Goal: Task Accomplishment & Management: Use online tool/utility

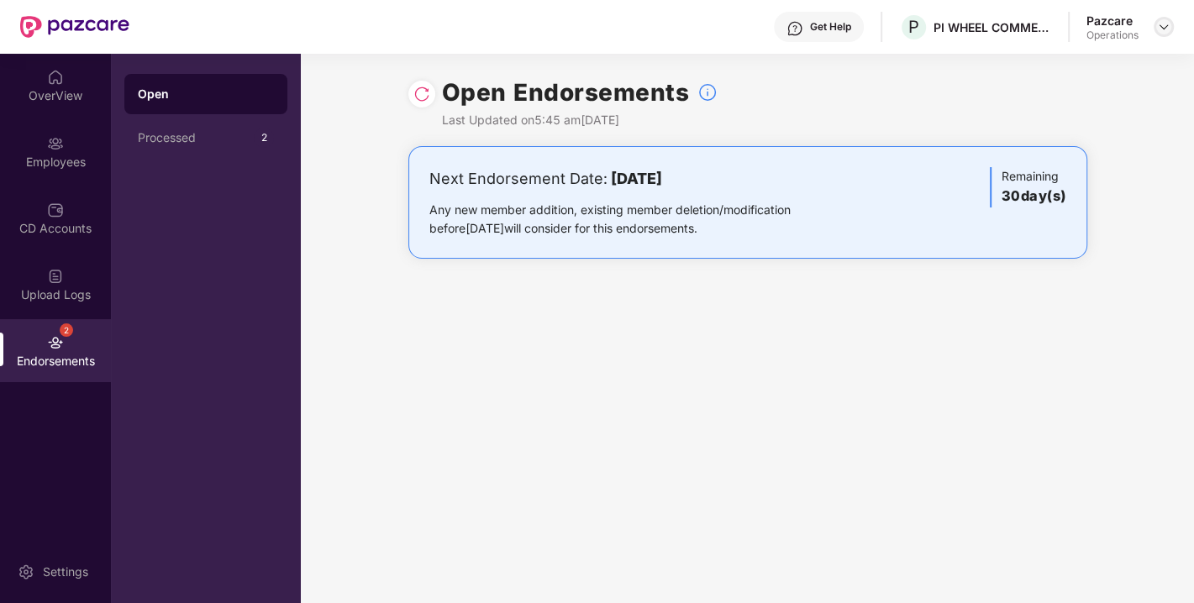
click at [1160, 28] on img at bounding box center [1163, 26] width 13 height 13
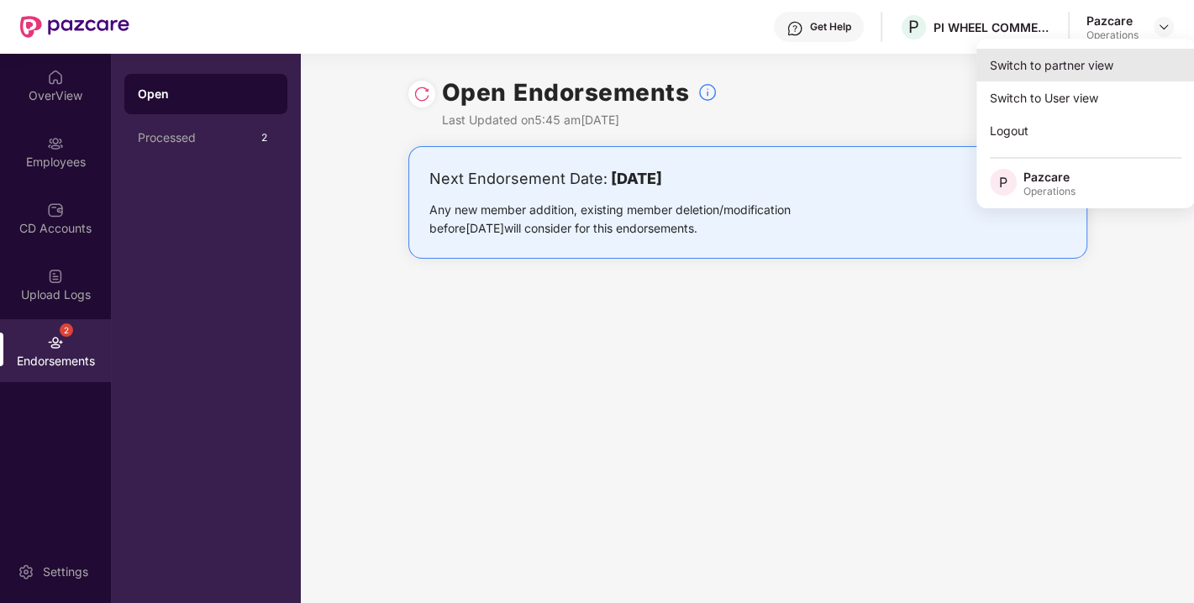
click at [1060, 66] on div "Switch to partner view" at bounding box center [1085, 65] width 218 height 33
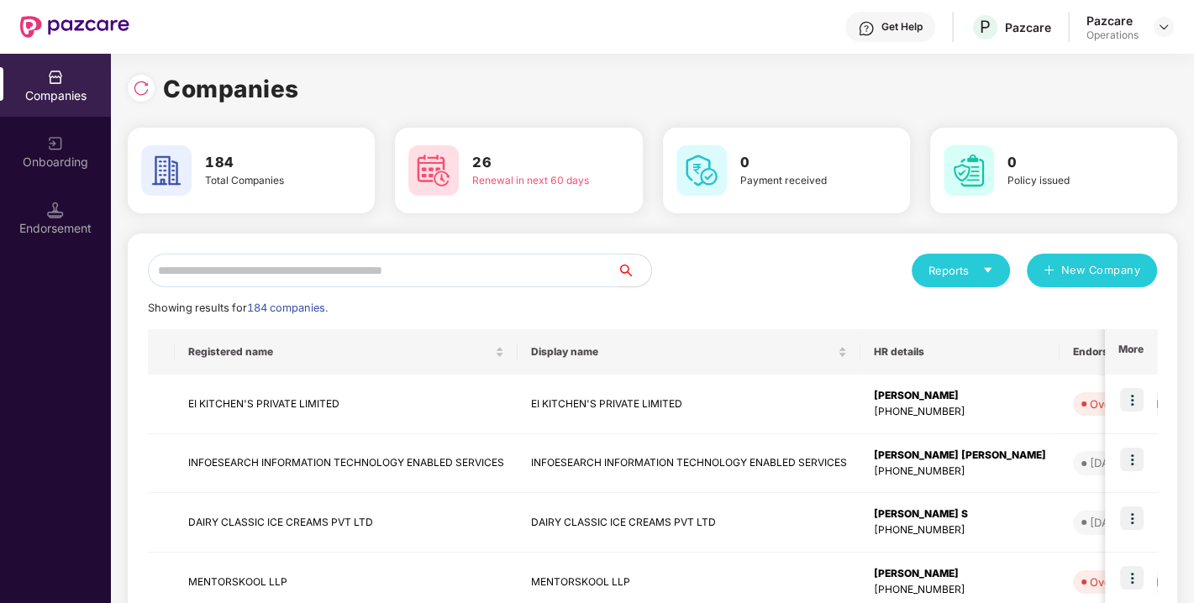
click at [411, 276] on input "text" at bounding box center [383, 271] width 470 height 34
paste input "**********"
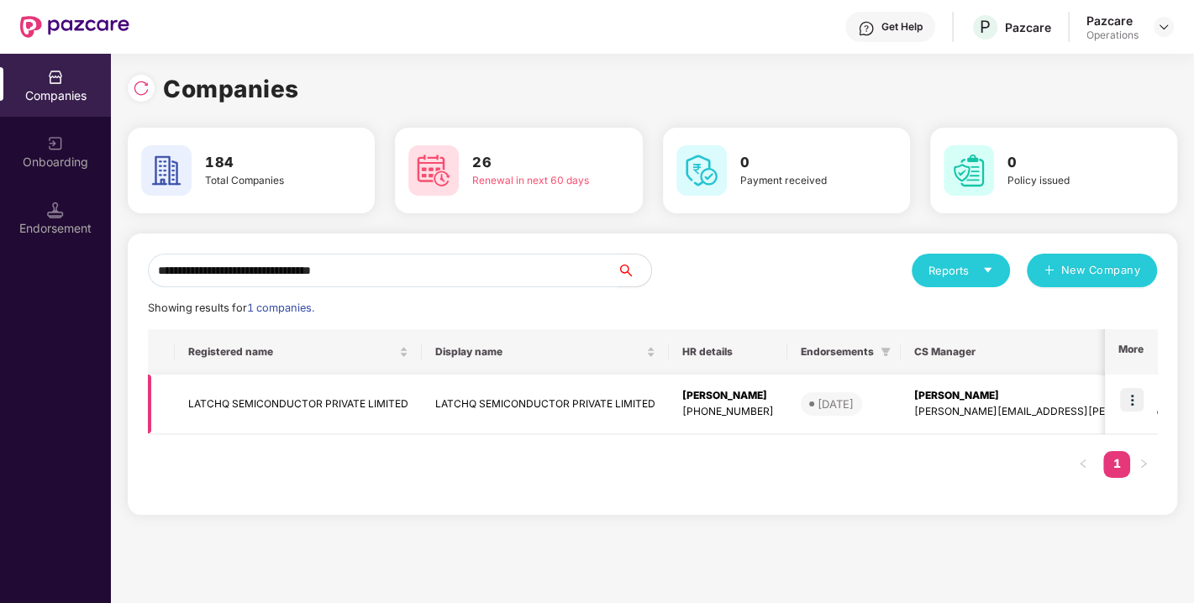
type input "**********"
click at [1133, 398] on img at bounding box center [1132, 400] width 24 height 24
click at [824, 499] on div "**********" at bounding box center [652, 374] width 1049 height 281
click at [935, 487] on div "Registered name Display name HR details Endorsements CS Manager Benefits Earlie…" at bounding box center [652, 412] width 1009 height 166
click at [1135, 388] on img at bounding box center [1132, 400] width 24 height 24
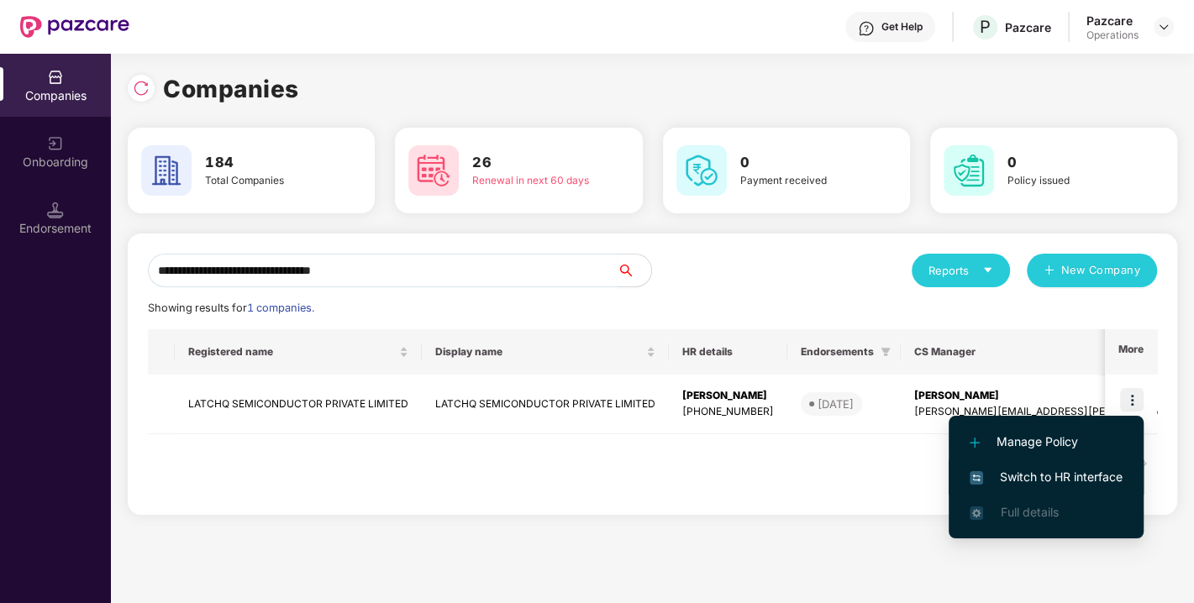
click at [1054, 465] on li "Switch to HR interface" at bounding box center [1046, 477] width 195 height 35
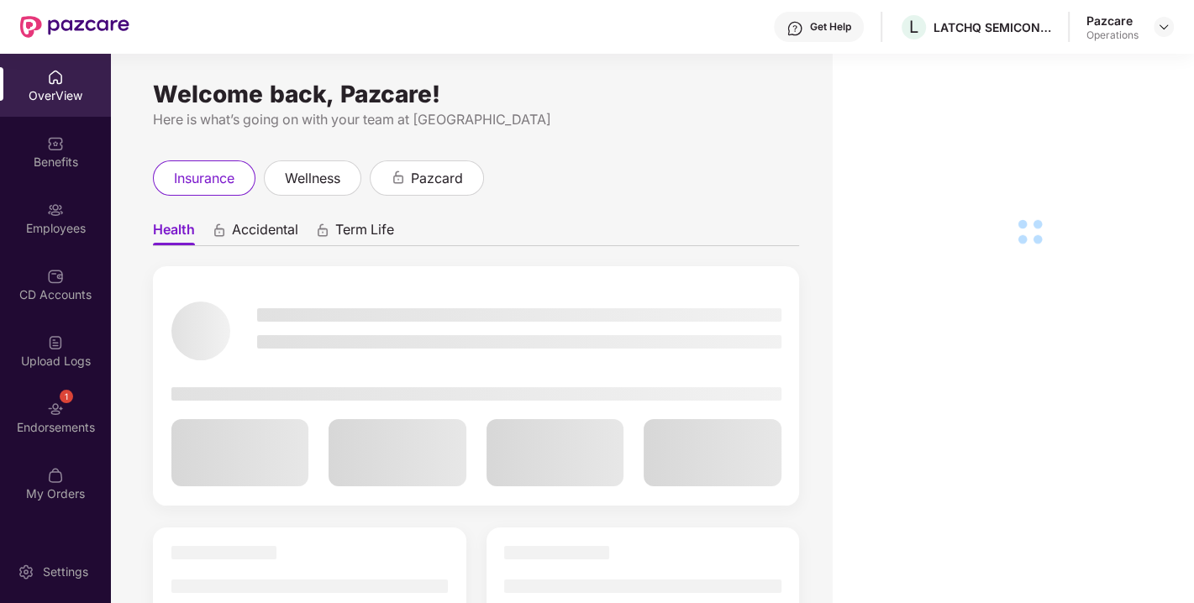
click at [86, 421] on div "Endorsements" at bounding box center [55, 427] width 111 height 17
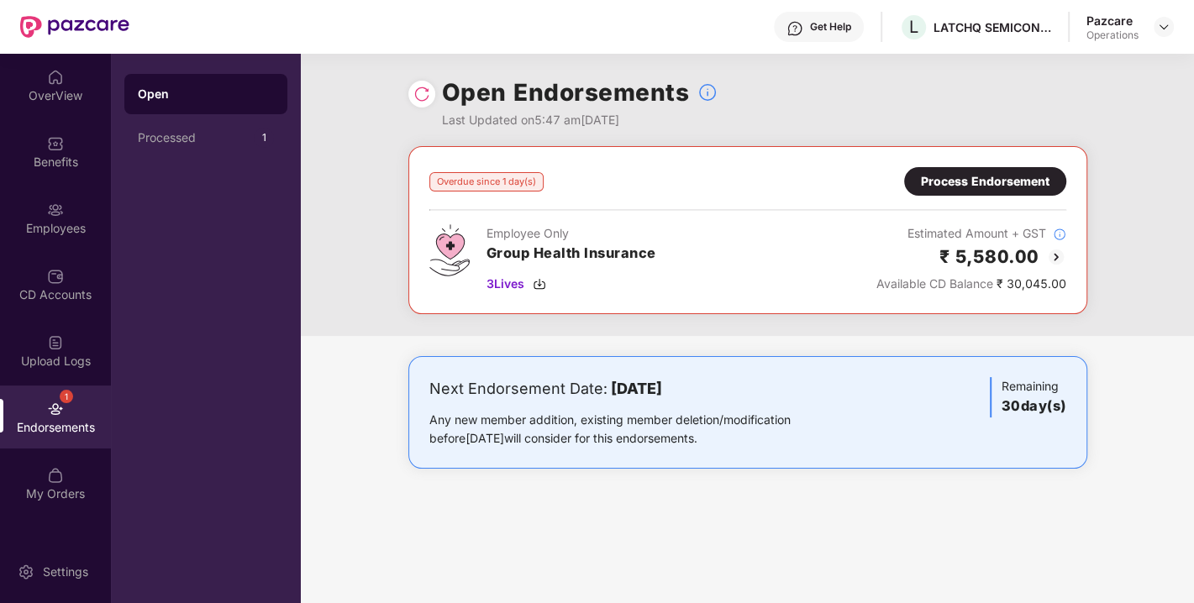
click at [417, 98] on img at bounding box center [421, 94] width 17 height 17
drag, startPoint x: 987, startPoint y: 198, endPoint x: 955, endPoint y: 175, distance: 39.7
click at [955, 175] on div "Overdue since 1 day(s) Process Endorsement Employee Only Group Health Insurance…" at bounding box center [747, 230] width 637 height 126
click at [955, 175] on div "Process Endorsement" at bounding box center [985, 181] width 129 height 18
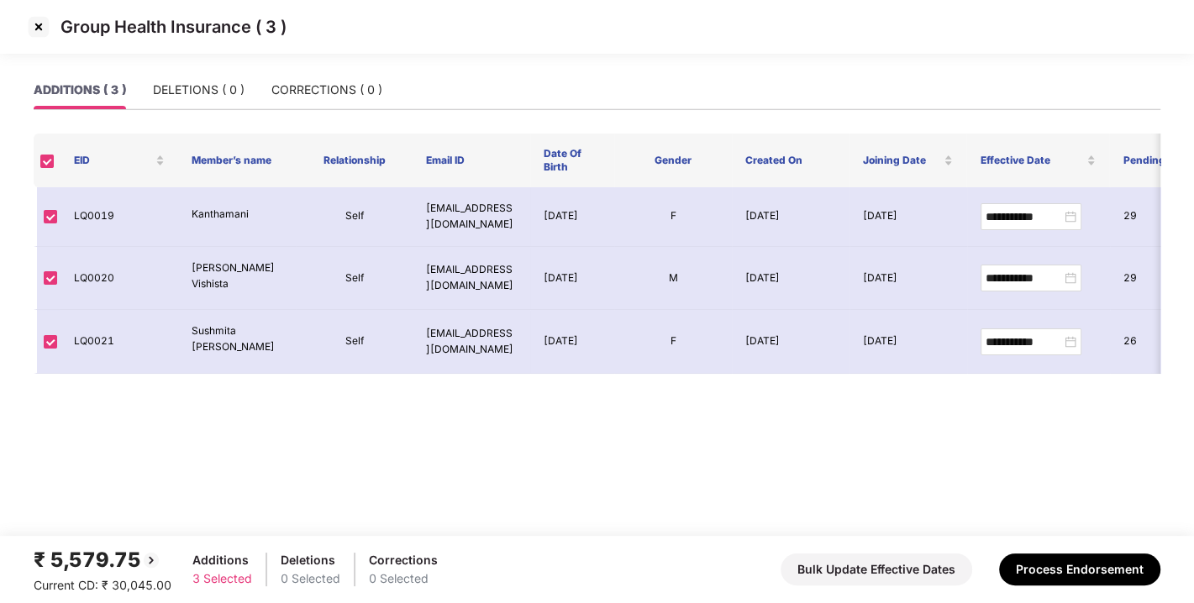
click at [34, 15] on img at bounding box center [38, 26] width 27 height 27
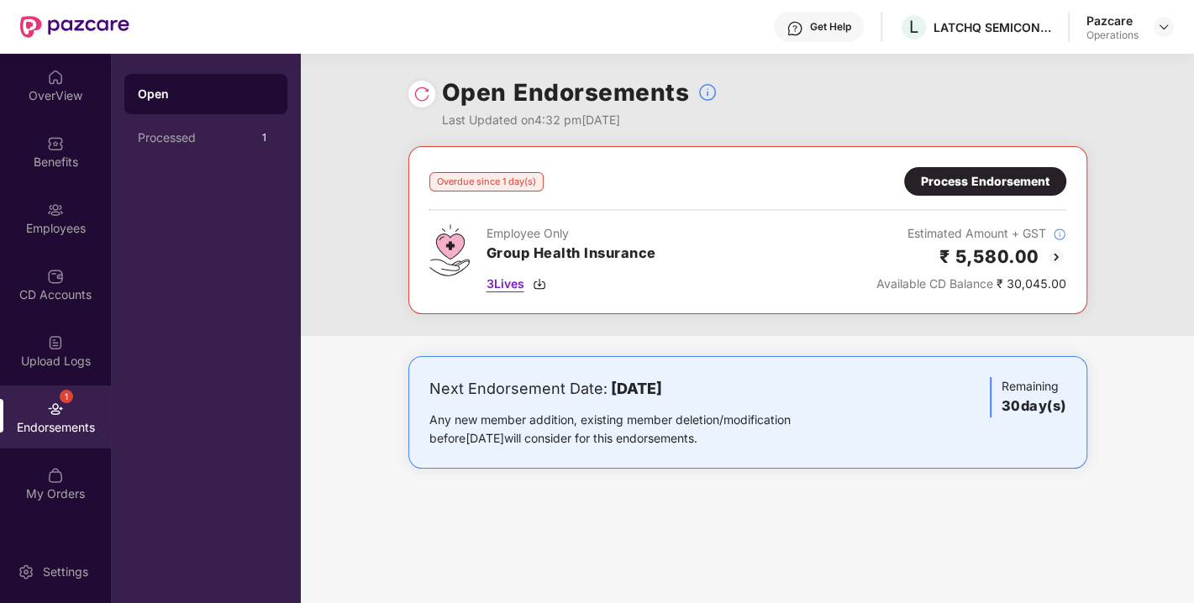
click at [539, 284] on img at bounding box center [539, 283] width 13 height 13
